Goal: Subscribe to service/newsletter

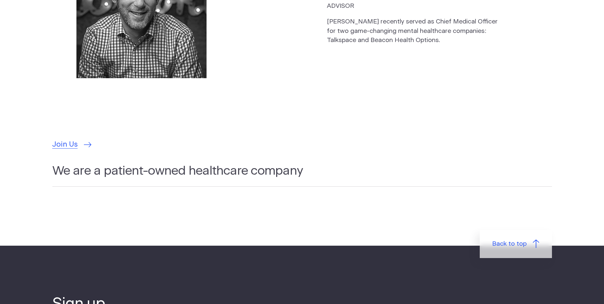
scroll to position [1919, 0]
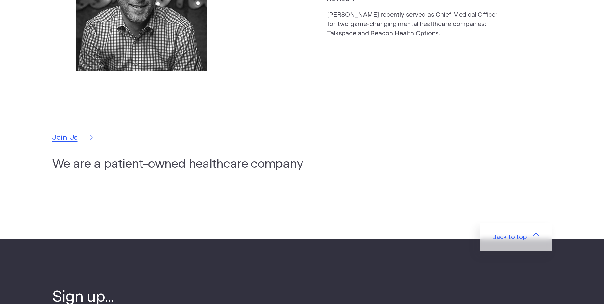
click at [64, 132] on span "Join Us" at bounding box center [64, 137] width 25 height 11
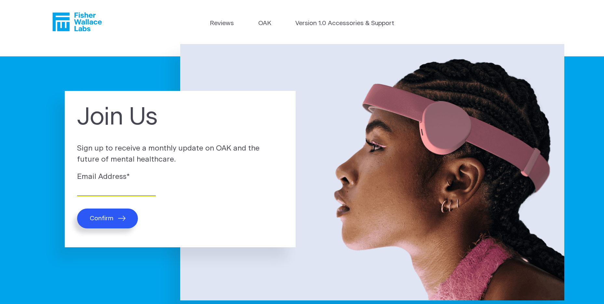
click at [98, 189] on input "Email Address *" at bounding box center [116, 190] width 79 height 10
type input "tfeldman@allophone.com"
click at [77, 208] on button "Confirm" at bounding box center [107, 218] width 61 height 20
